Goal: Find specific page/section: Find specific page/section

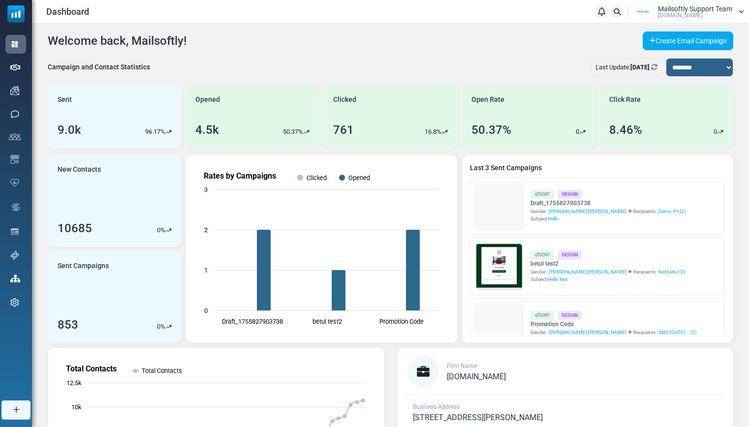
click at [0, 0] on link "Support" at bounding box center [0, 0] width 0 height 0
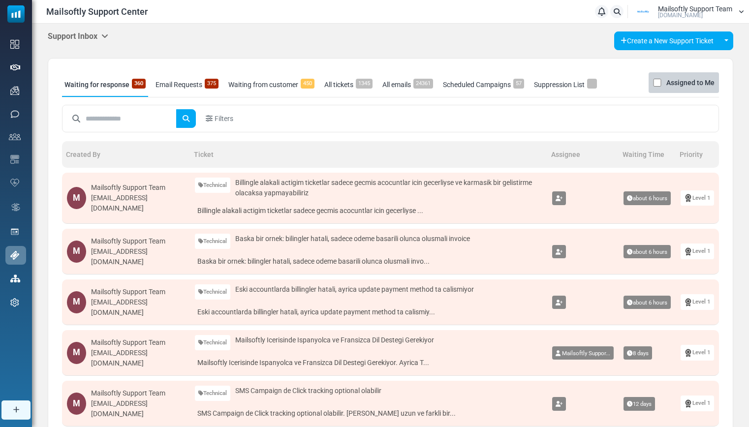
click at [106, 35] on icon at bounding box center [104, 36] width 7 height 8
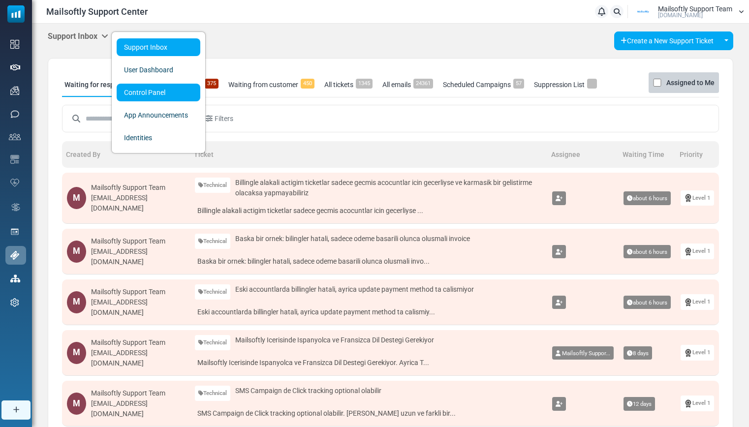
click at [139, 93] on link "Control Panel" at bounding box center [159, 93] width 84 height 18
